Goal: Navigation & Orientation: Find specific page/section

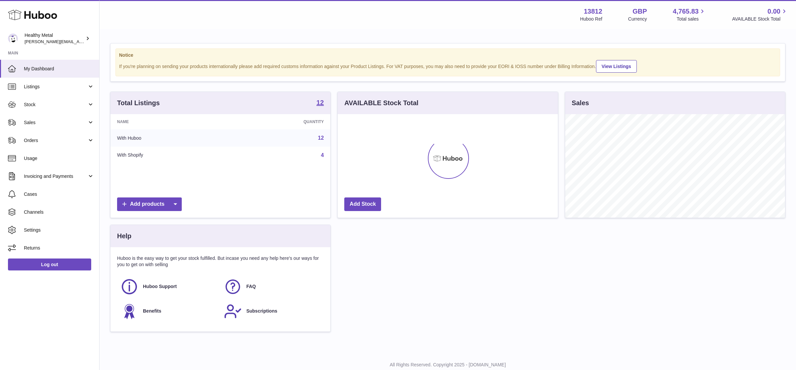
scroll to position [103, 220]
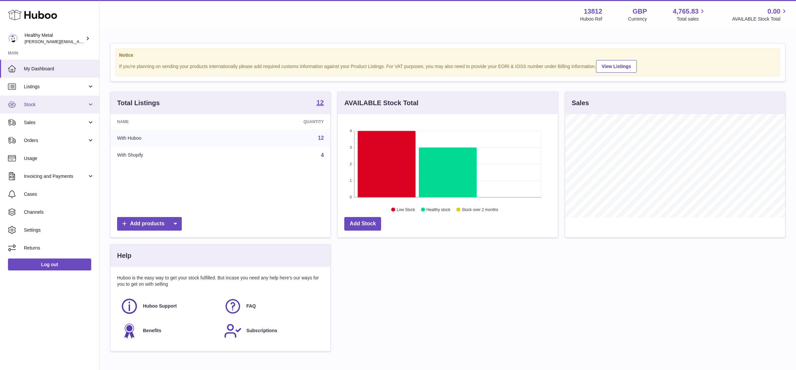
click at [72, 110] on link "Stock" at bounding box center [49, 105] width 99 height 18
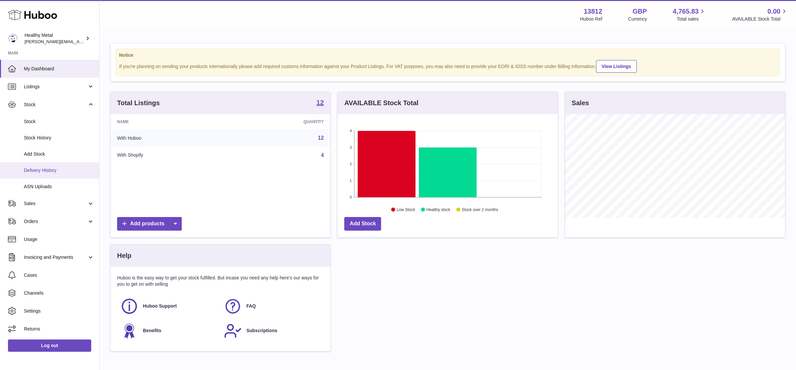
click at [62, 173] on link "Delivery History" at bounding box center [49, 170] width 99 height 16
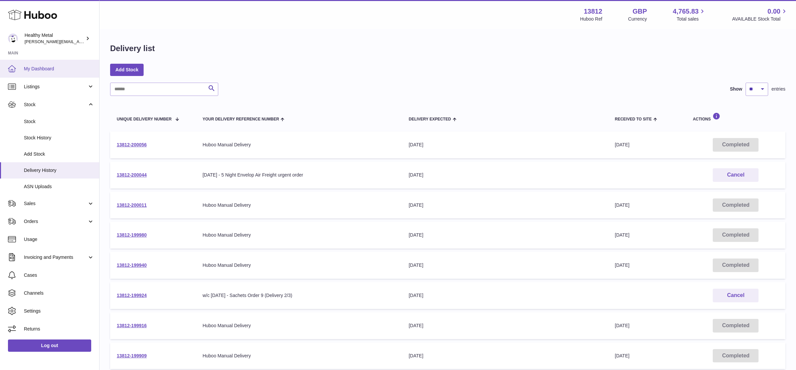
click at [30, 72] on link "My Dashboard" at bounding box center [49, 69] width 99 height 18
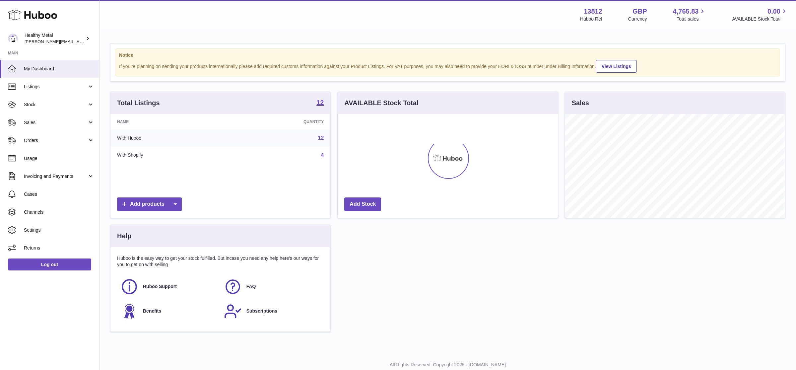
scroll to position [103, 220]
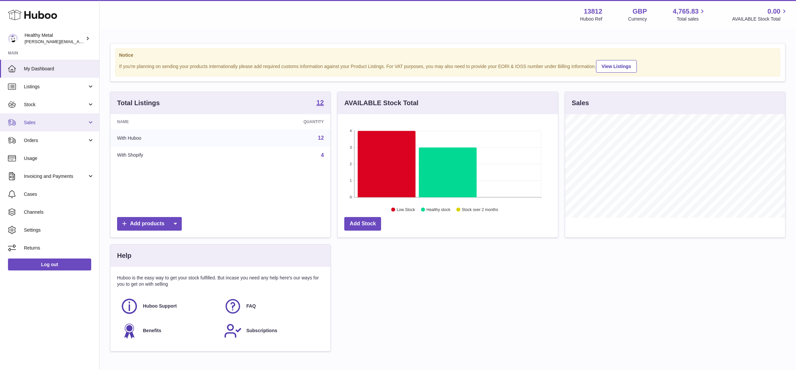
click at [73, 118] on link "Sales" at bounding box center [49, 122] width 99 height 18
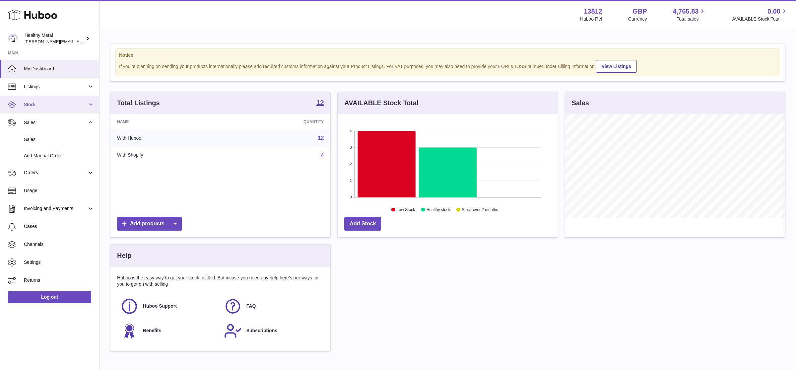
click at [73, 102] on span "Stock" at bounding box center [55, 105] width 63 height 6
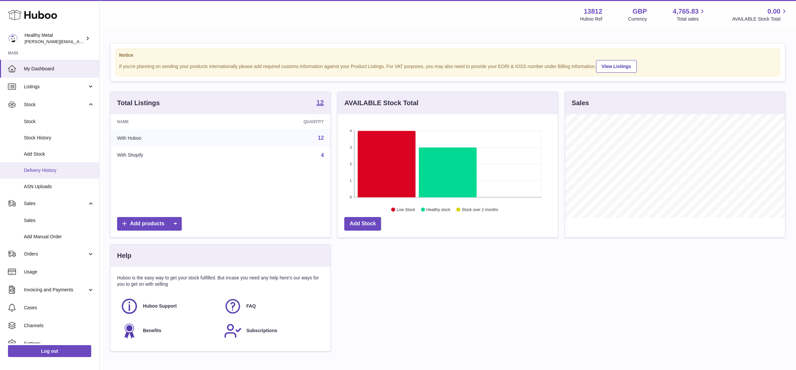
click at [49, 169] on span "Delivery History" at bounding box center [59, 170] width 70 height 6
